Goal: Navigation & Orientation: Find specific page/section

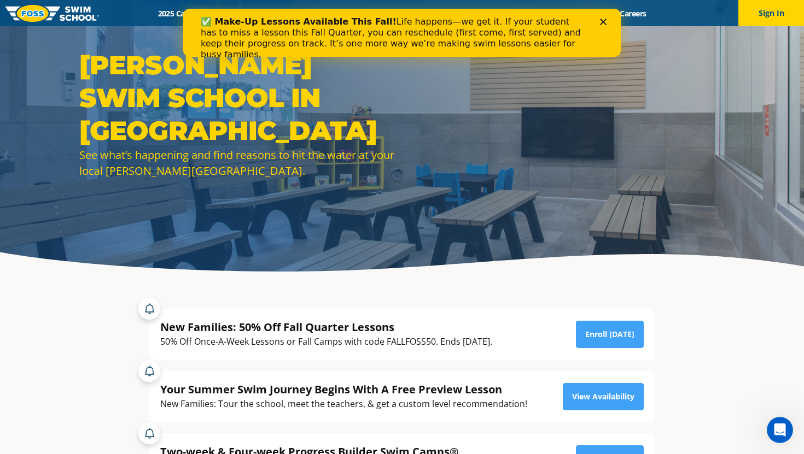
scroll to position [45, 0]
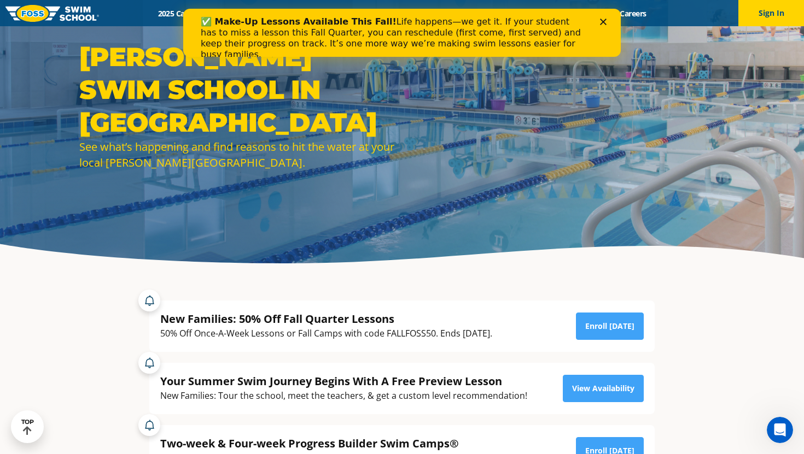
click at [605, 25] on polygon "Close" at bounding box center [603, 22] width 7 height 7
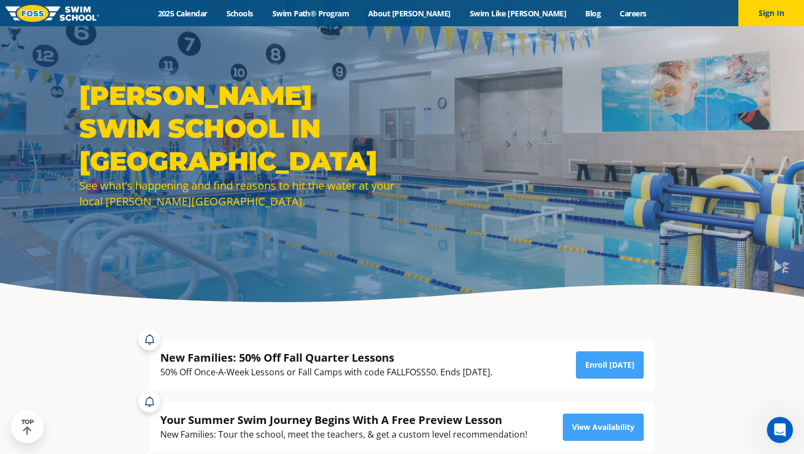
scroll to position [0, 0]
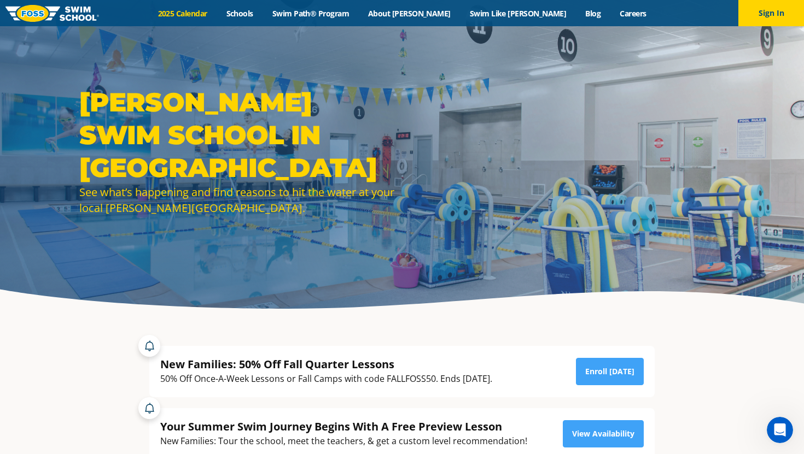
click at [216, 13] on link "2025 Calendar" at bounding box center [182, 13] width 68 height 10
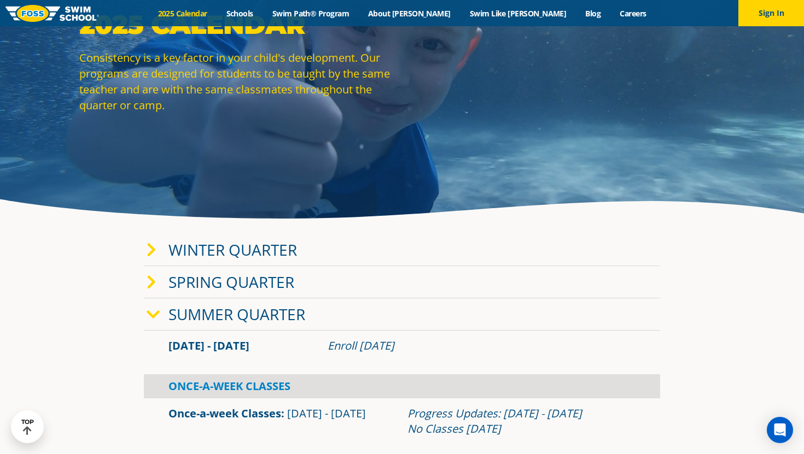
scroll to position [91, 0]
click at [150, 311] on icon at bounding box center [154, 314] width 14 height 15
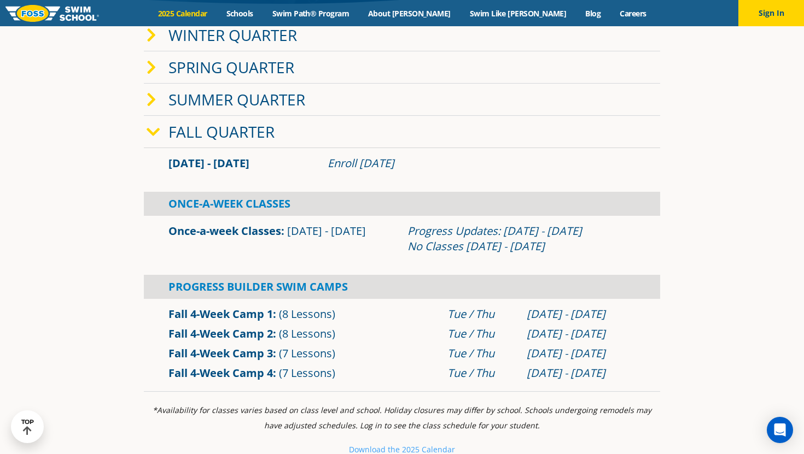
scroll to position [304, 0]
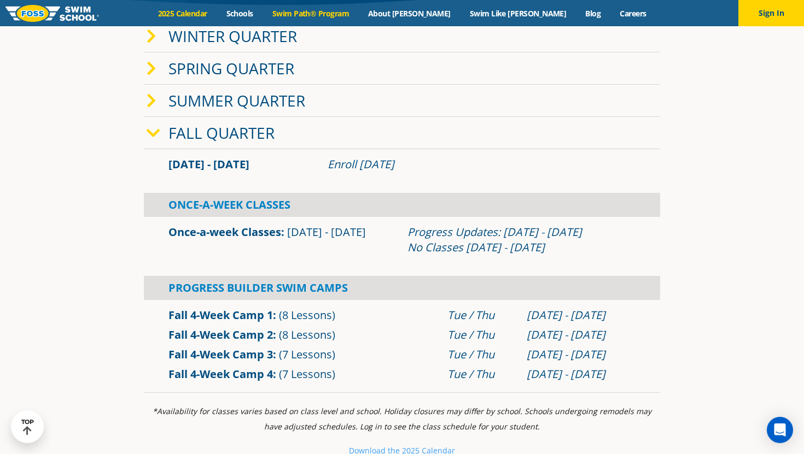
click at [358, 15] on link "Swim Path® Program" at bounding box center [310, 13] width 96 height 10
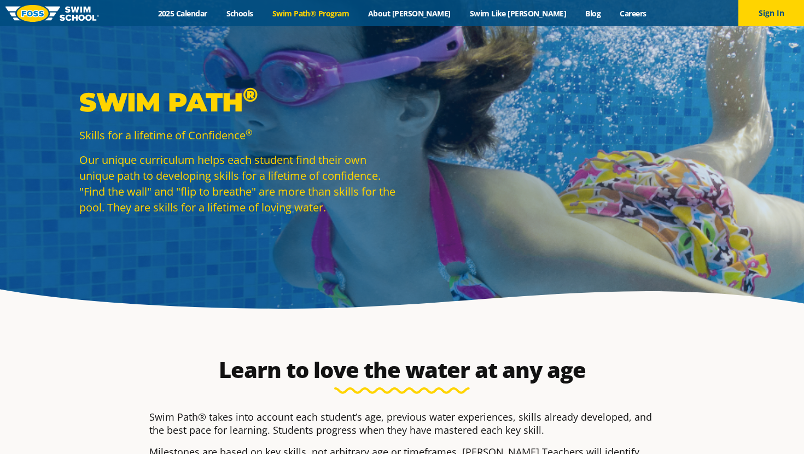
click at [358, 15] on link "Swim Path® Program" at bounding box center [310, 13] width 96 height 10
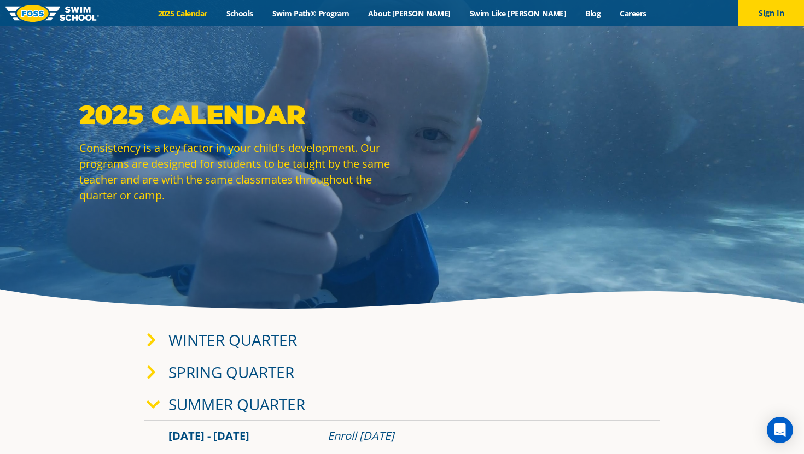
click at [279, 19] on div "Menu 2025 Calendar Schools Swim Path® Program About FOSS Swim Like Regan Blog C…" at bounding box center [402, 13] width 804 height 26
click at [262, 9] on link "Schools" at bounding box center [239, 13] width 46 height 10
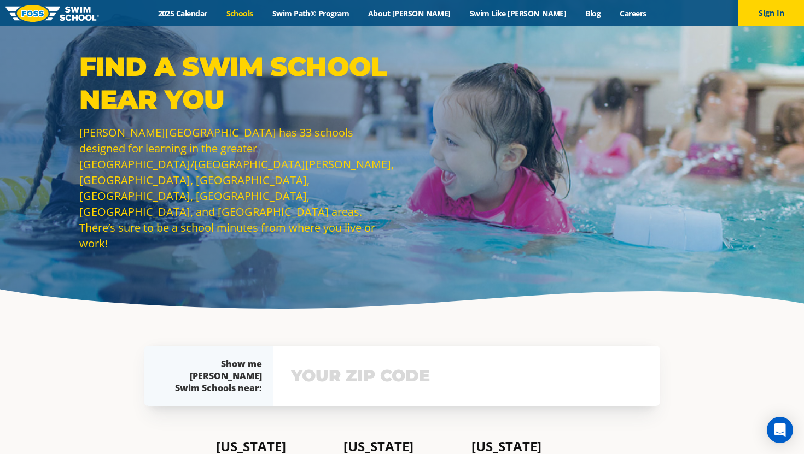
click at [84, 13] on img at bounding box center [51, 13] width 93 height 17
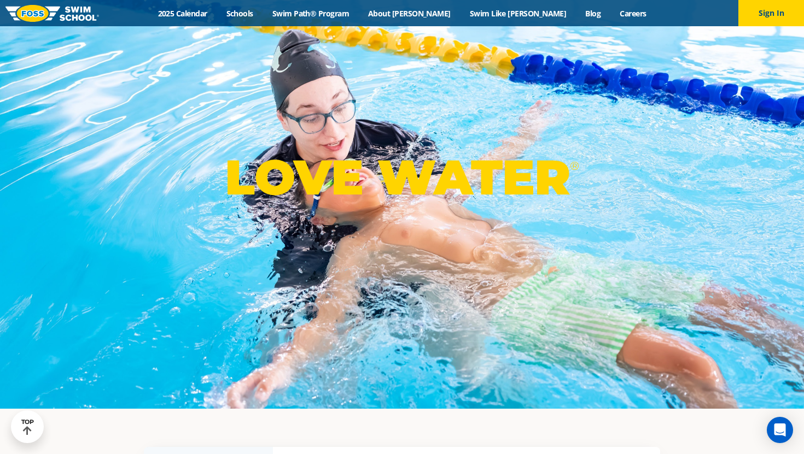
scroll to position [47, 0]
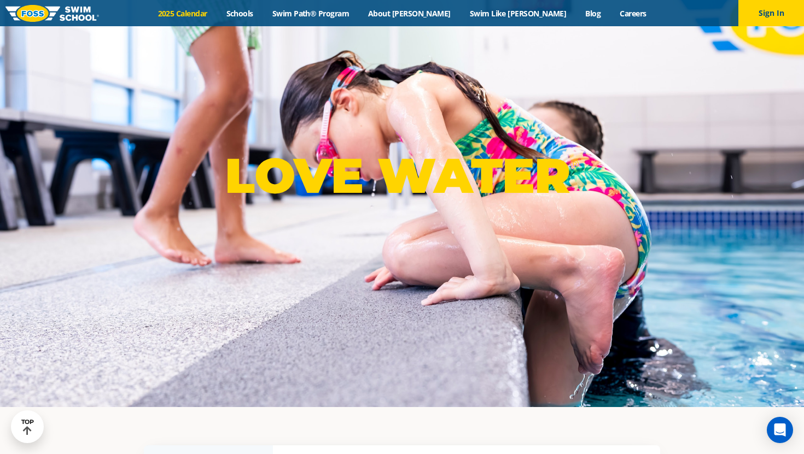
click at [216, 15] on link "2025 Calendar" at bounding box center [182, 13] width 68 height 10
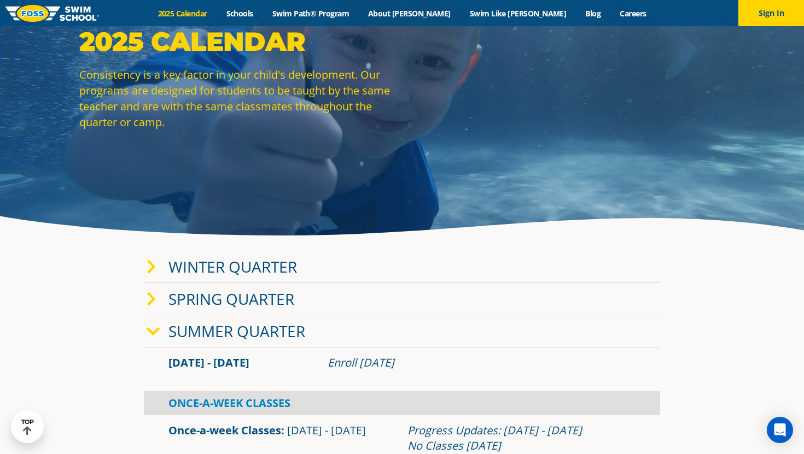
scroll to position [82, 0]
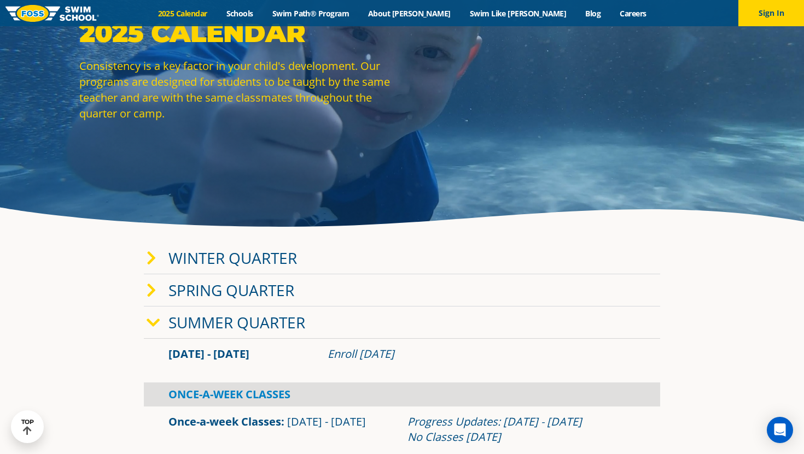
click at [47, 7] on img at bounding box center [51, 13] width 93 height 17
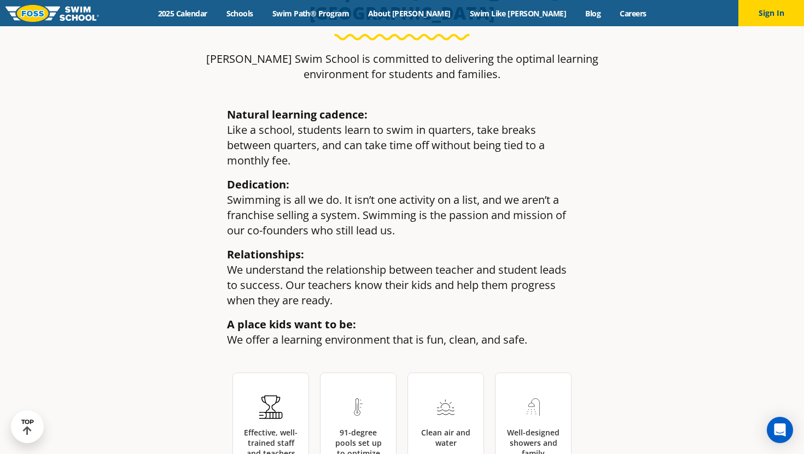
scroll to position [1340, 0]
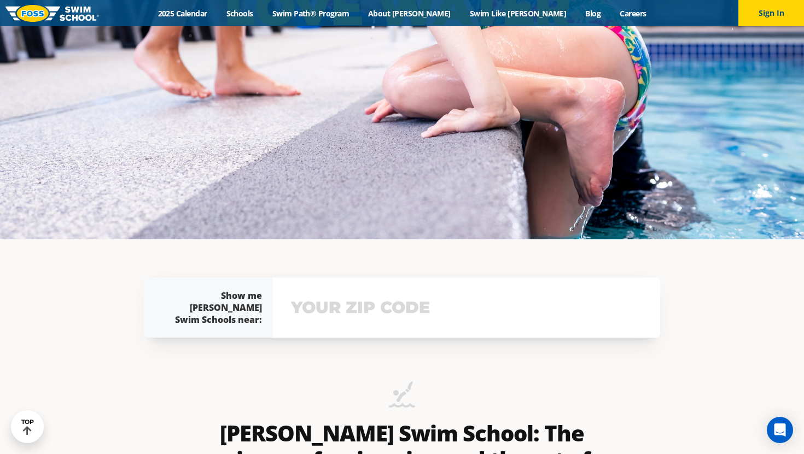
scroll to position [75, 0]
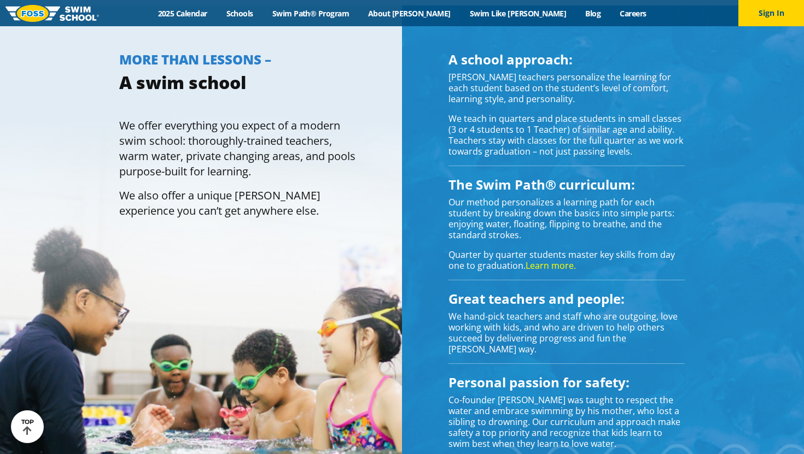
scroll to position [983, 0]
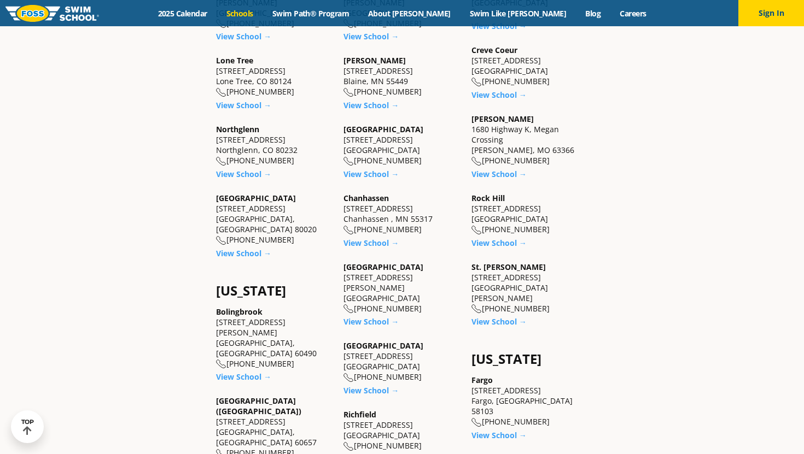
scroll to position [489, 0]
